Goal: Task Accomplishment & Management: Manage account settings

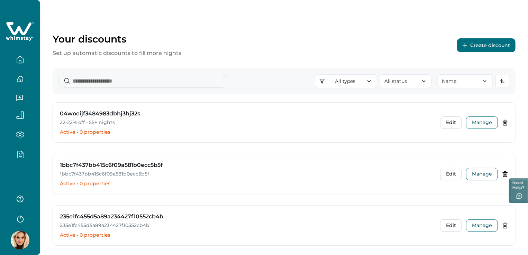
click at [23, 219] on icon "button" at bounding box center [20, 219] width 7 height 7
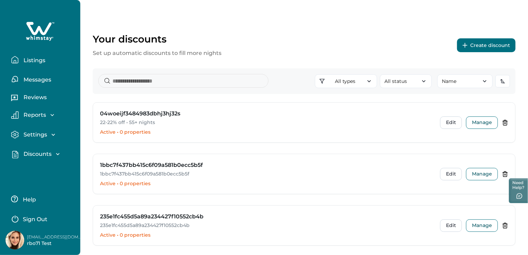
click at [245, 46] on div "Your discounts Set up automatic discounts to fill more nights Create discount" at bounding box center [304, 45] width 423 height 24
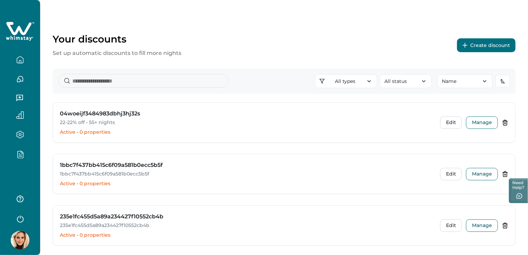
click at [20, 151] on icon "button" at bounding box center [21, 154] width 6 height 7
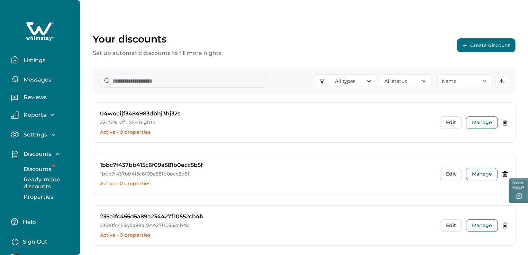
click at [35, 168] on p "Discounts" at bounding box center [36, 169] width 30 height 7
click at [34, 168] on p "Discounts" at bounding box center [36, 169] width 30 height 7
click at [184, 85] on input at bounding box center [183, 81] width 170 height 14
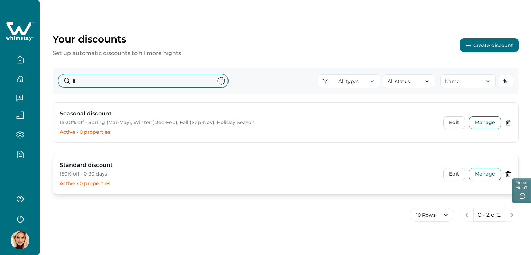
type input "*"
click at [99, 165] on h3 "Standard discount" at bounding box center [86, 165] width 53 height 8
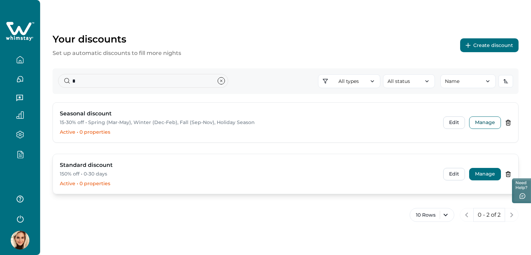
click at [487, 175] on button "Manage" at bounding box center [485, 174] width 32 height 12
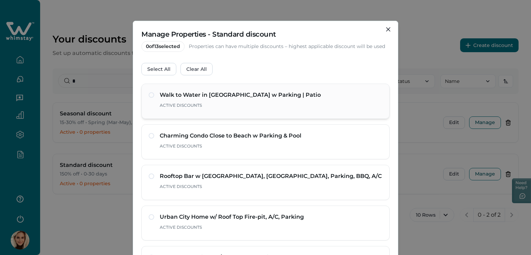
click at [151, 95] on span at bounding box center [152, 95] width 6 height 6
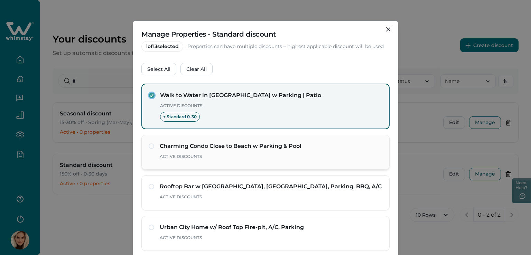
click at [149, 146] on span at bounding box center [152, 147] width 6 height 6
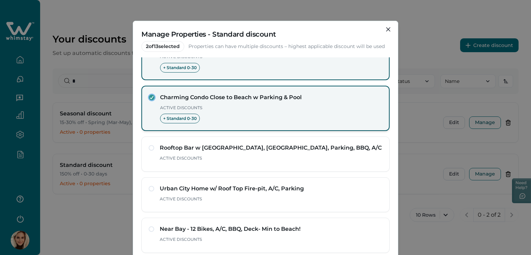
scroll to position [104, 0]
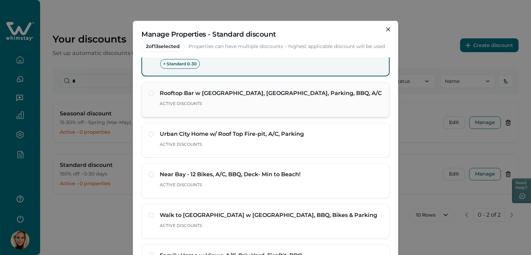
click at [151, 92] on span at bounding box center [152, 94] width 6 height 6
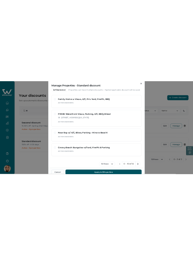
scroll to position [54, 0]
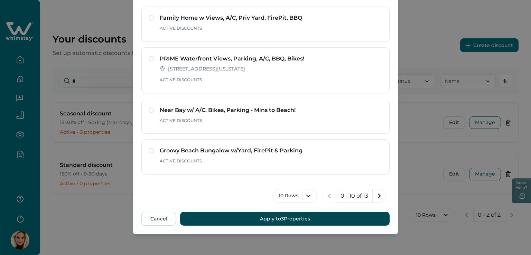
click at [276, 220] on button "Apply to 3 Properties" at bounding box center [285, 219] width 210 height 14
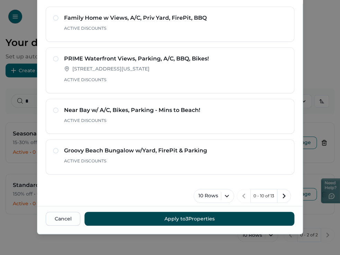
click at [167, 215] on button "Apply to 3 Properties" at bounding box center [189, 219] width 210 height 14
click at [174, 215] on button "Apply to 3 Properties" at bounding box center [189, 219] width 210 height 14
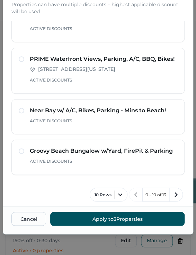
scroll to position [340, 0]
